Goal: Task Accomplishment & Management: Use online tool/utility

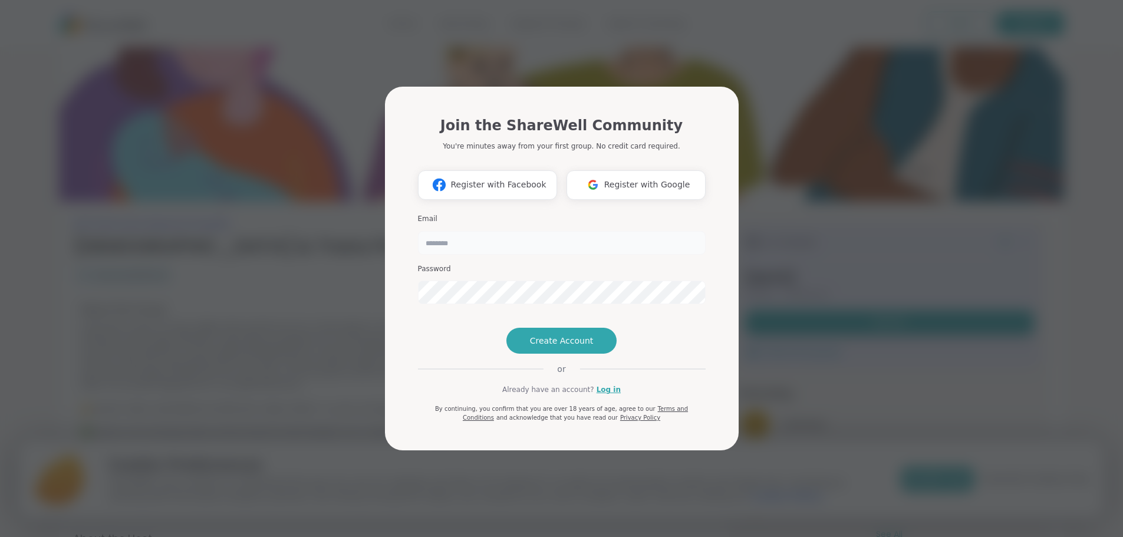
click at [594, 231] on input "email" at bounding box center [562, 243] width 288 height 24
click at [808, 235] on div "Join the ShareWell Community You're minutes away from your first group. No cred…" at bounding box center [561, 268] width 1109 height 537
click at [600, 395] on link "Log in" at bounding box center [609, 389] width 24 height 11
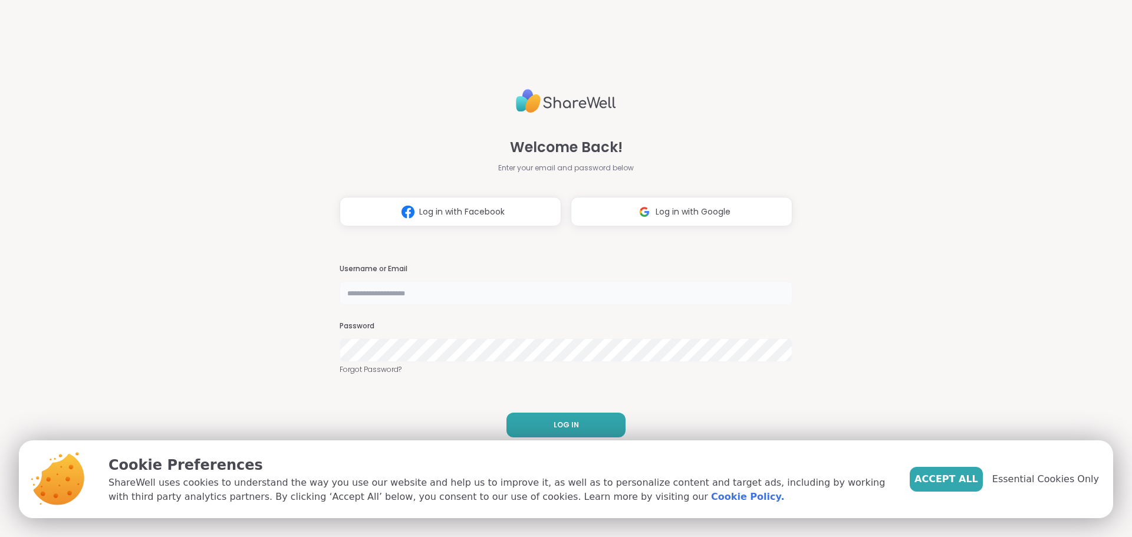
drag, startPoint x: 590, startPoint y: 303, endPoint x: 587, endPoint y: 294, distance: 9.3
click at [590, 303] on input "text" at bounding box center [566, 293] width 453 height 24
type input "**********"
click at [716, 213] on span "Log in with Google" at bounding box center [693, 212] width 75 height 12
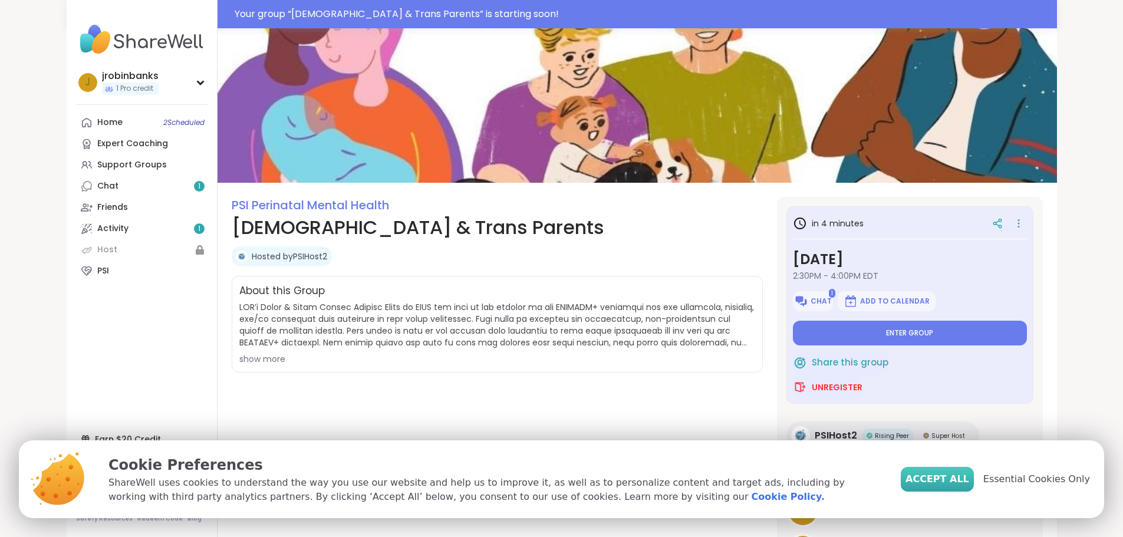
click at [956, 479] on span "Accept All" at bounding box center [938, 479] width 64 height 14
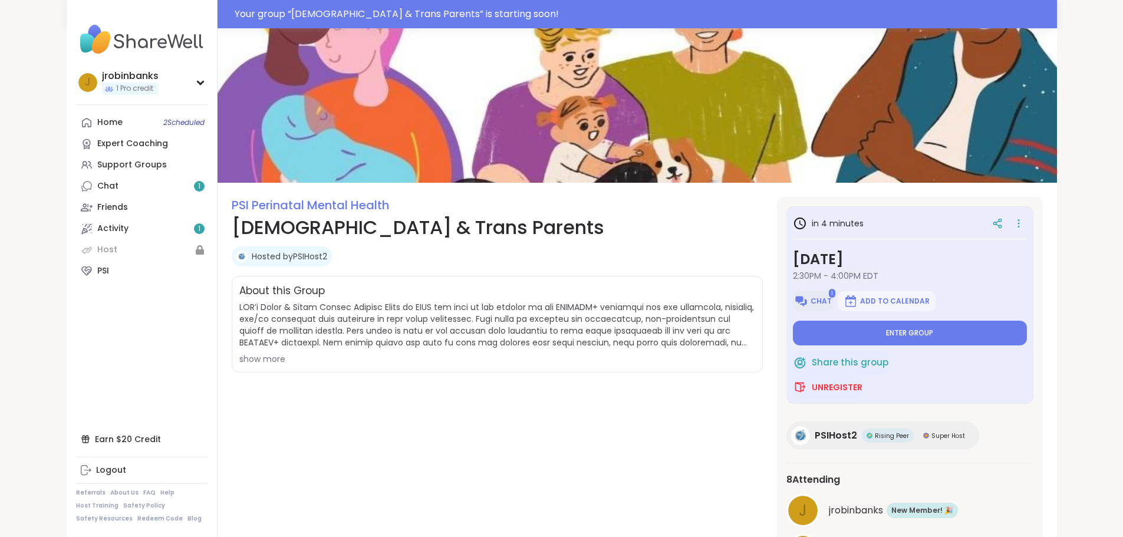
click at [832, 298] on button "Chat" at bounding box center [813, 301] width 40 height 20
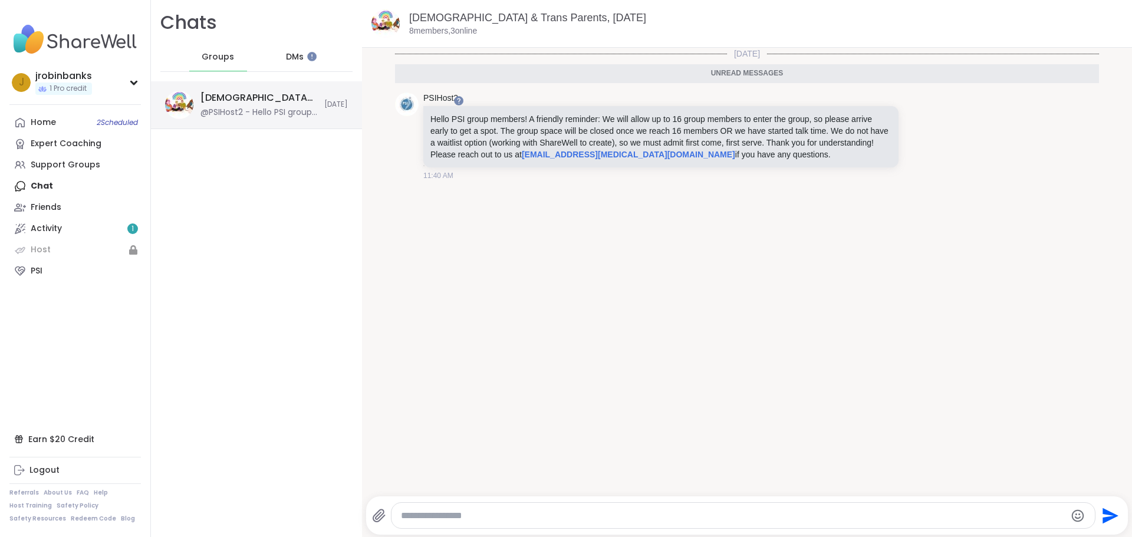
click at [270, 109] on div "@PSIHost2 - Hello PSI group members! A friendly reminder: We will allow up to 1…" at bounding box center [258, 113] width 117 height 12
click at [289, 60] on span "DMs" at bounding box center [295, 57] width 18 height 12
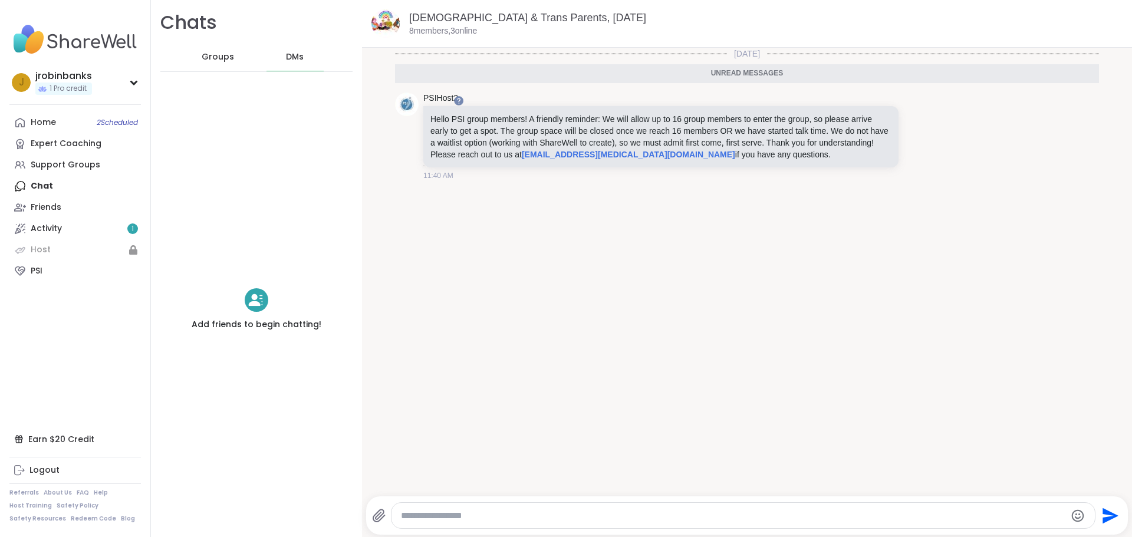
click at [225, 52] on span "Groups" at bounding box center [218, 57] width 32 height 12
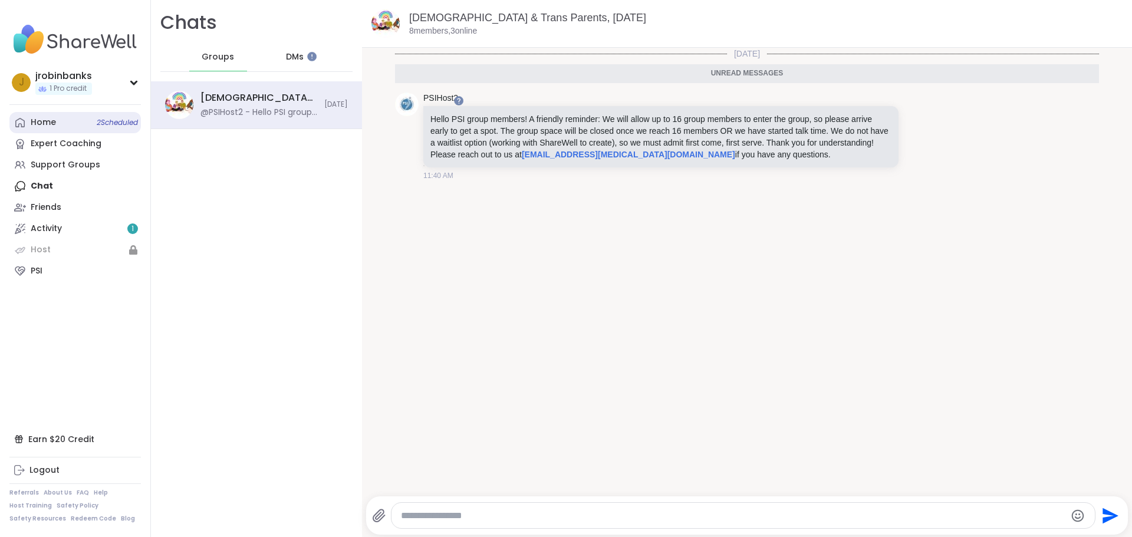
click at [81, 116] on link "Home 2 Scheduled" at bounding box center [74, 122] width 131 height 21
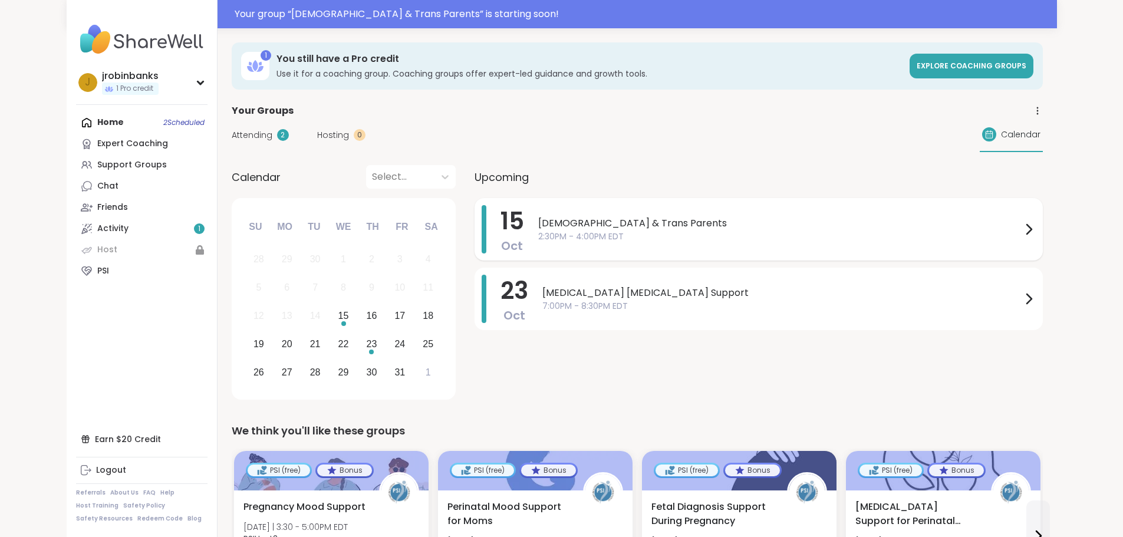
click at [588, 231] on span "2:30PM - 4:00PM EDT" at bounding box center [779, 237] width 483 height 12
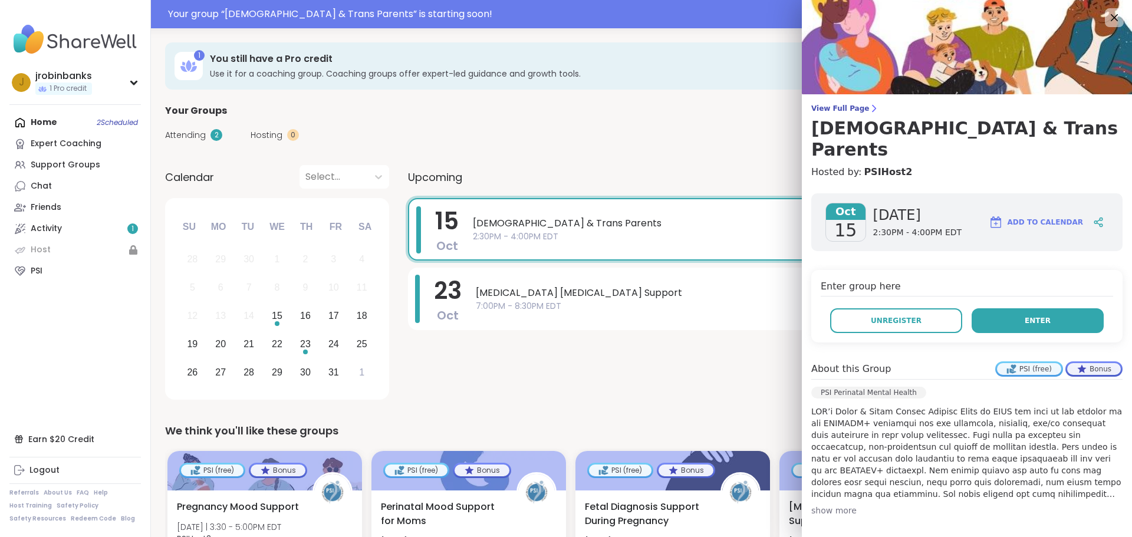
click at [1025, 315] on span "Enter" at bounding box center [1038, 320] width 26 height 11
